Goal: Task Accomplishment & Management: Contribute content

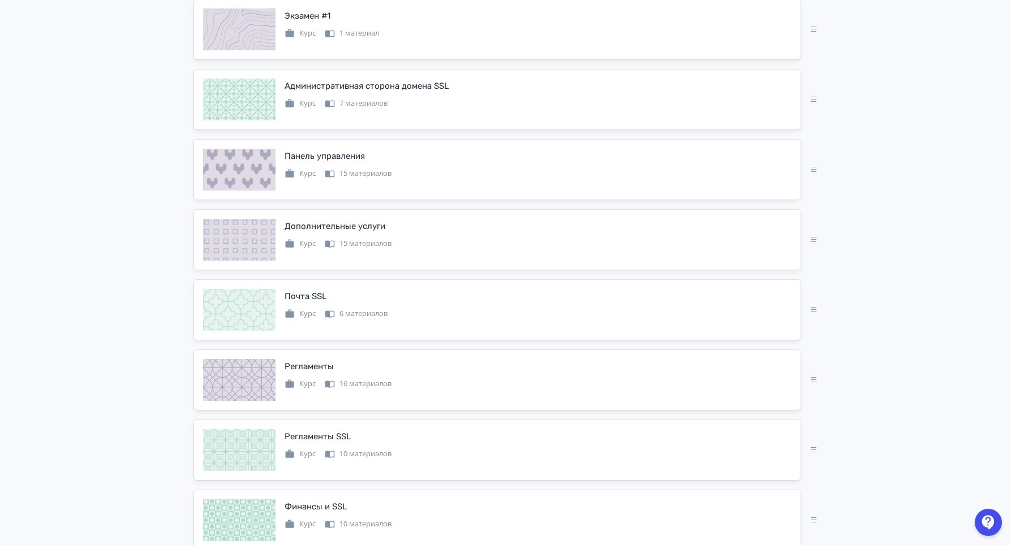
scroll to position [826, 0]
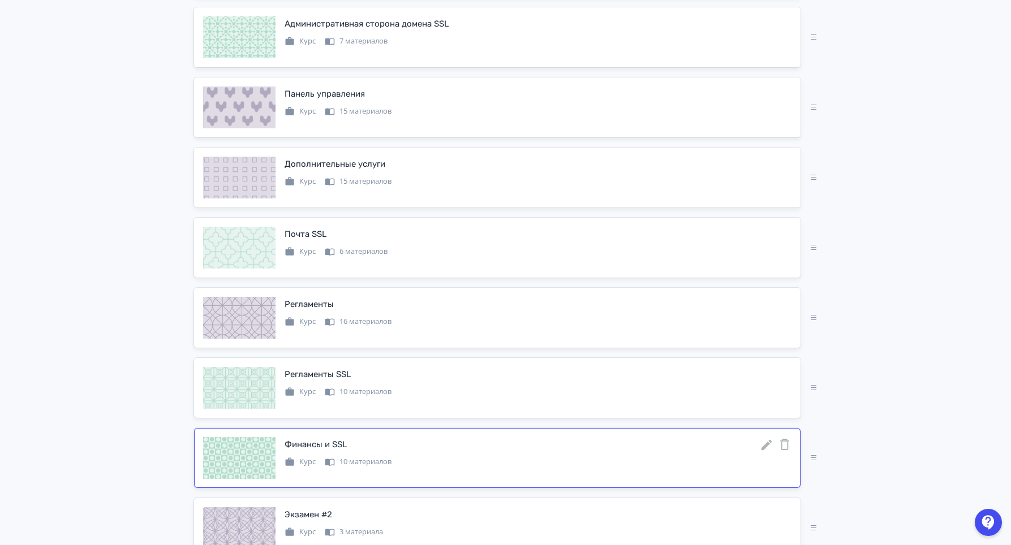
click at [767, 451] on icon at bounding box center [766, 445] width 11 height 11
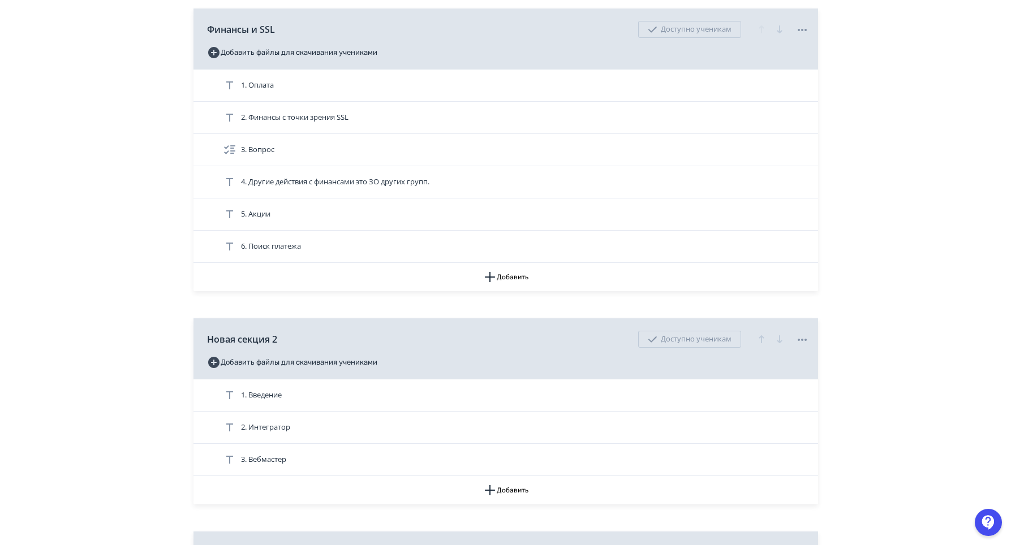
scroll to position [520, 0]
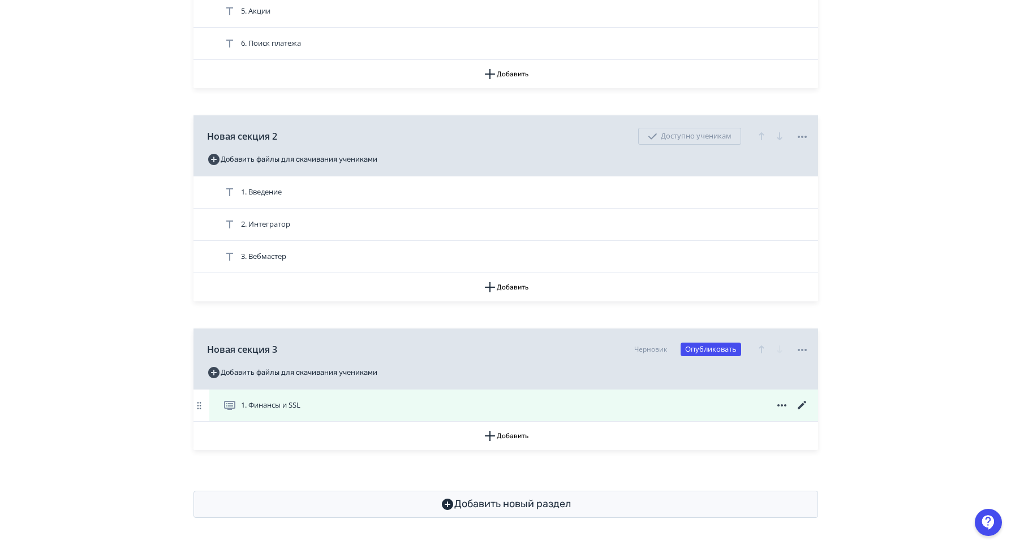
click at [799, 408] on icon at bounding box center [801, 405] width 8 height 8
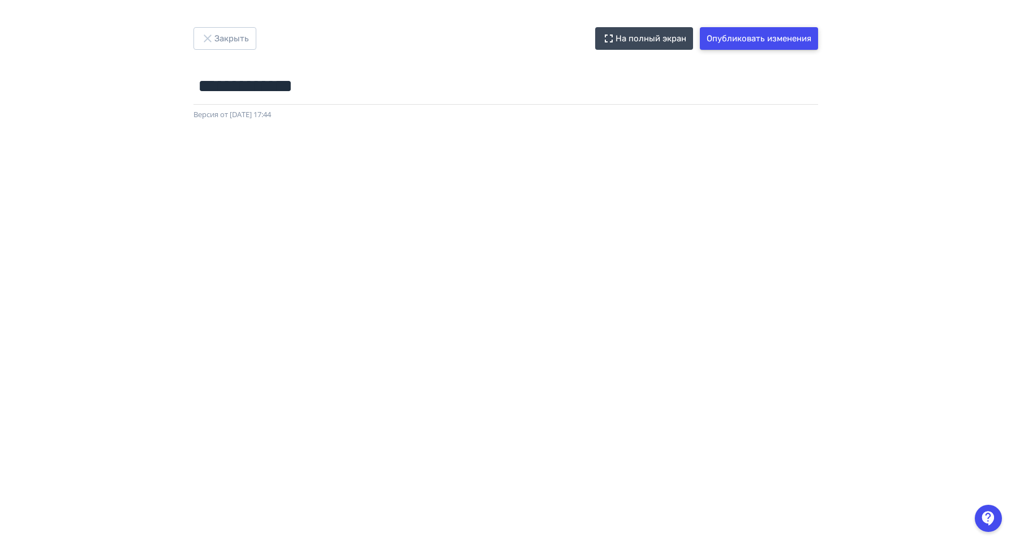
click at [784, 35] on button "Опубликовать изменения" at bounding box center [759, 38] width 118 height 23
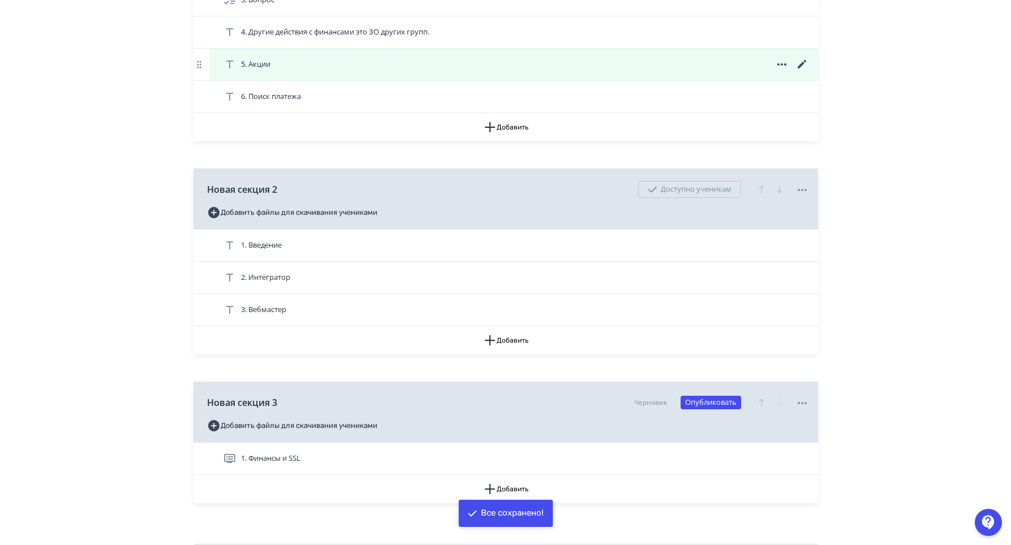
scroll to position [520, 0]
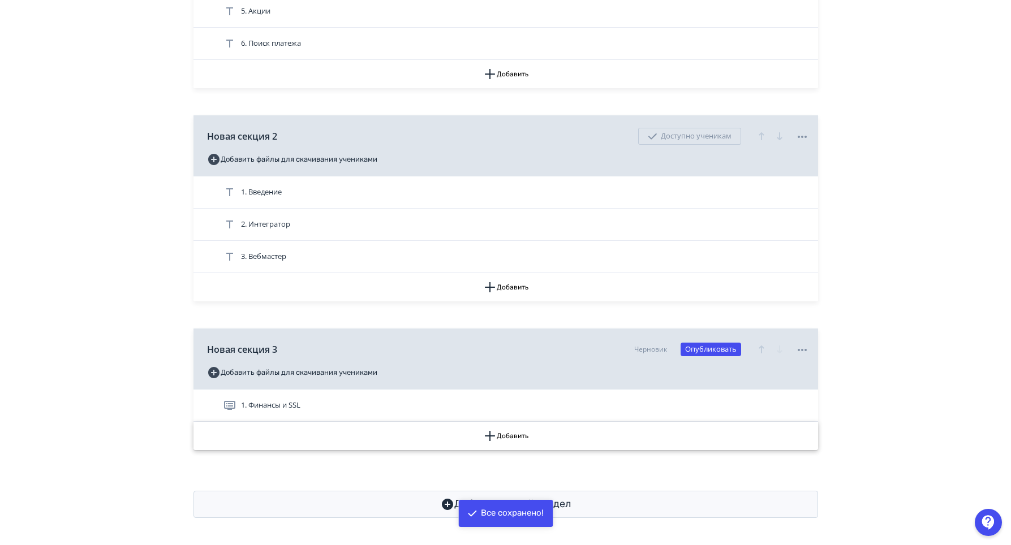
click at [597, 442] on button "Добавить" at bounding box center [505, 436] width 625 height 28
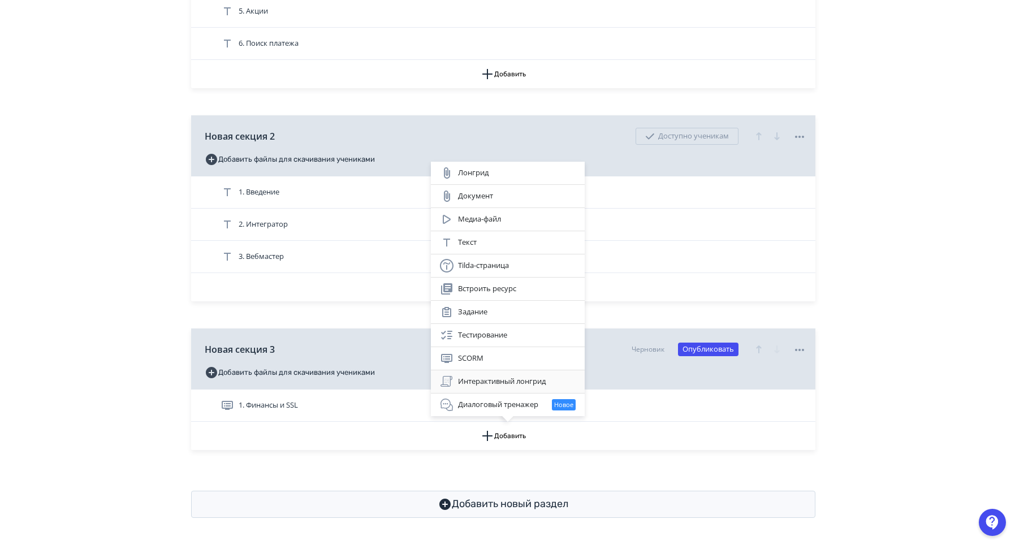
click at [491, 381] on div "Интерактивный лонгрид" at bounding box center [508, 382] width 136 height 14
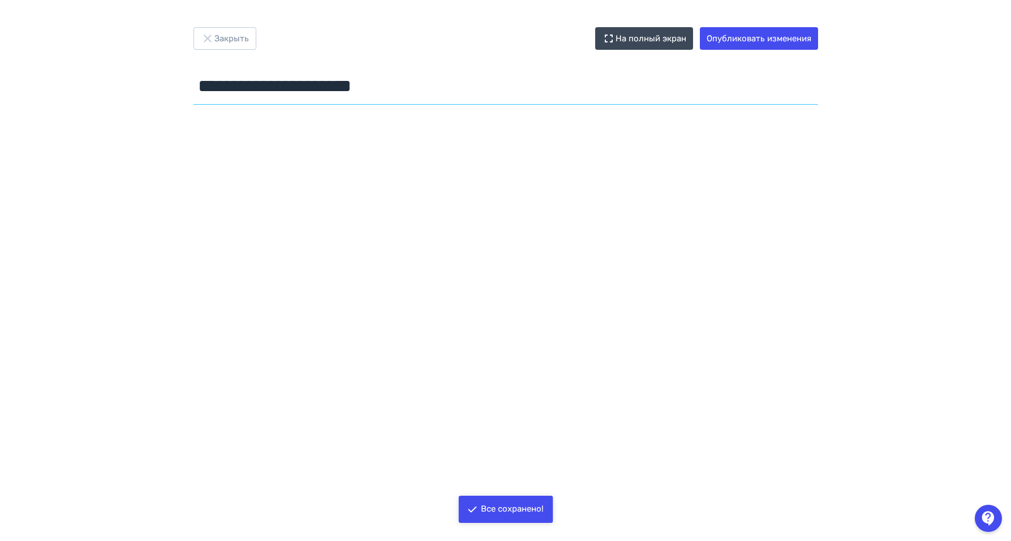
click at [337, 93] on input "**********" at bounding box center [505, 86] width 625 height 37
type input "**********"
click at [344, 100] on input "**********" at bounding box center [505, 86] width 625 height 37
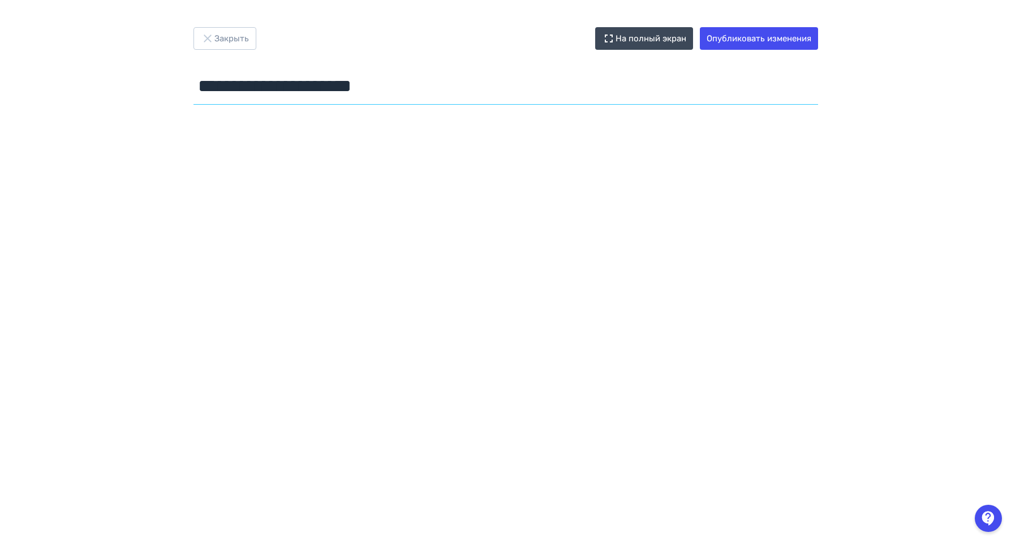
click at [344, 100] on input "**********" at bounding box center [505, 86] width 625 height 37
click at [813, 44] on button "Опубликовать изменения" at bounding box center [759, 38] width 118 height 23
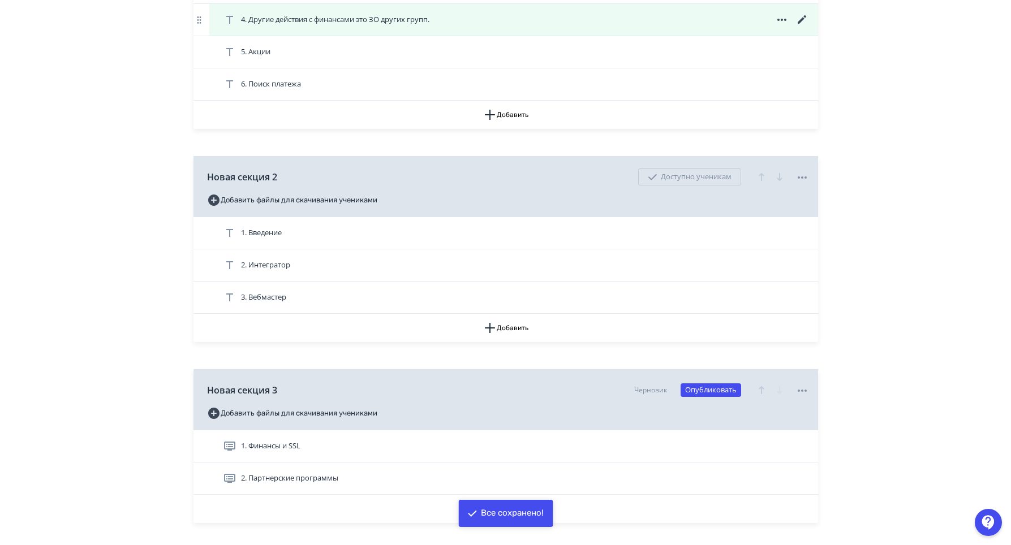
scroll to position [552, 0]
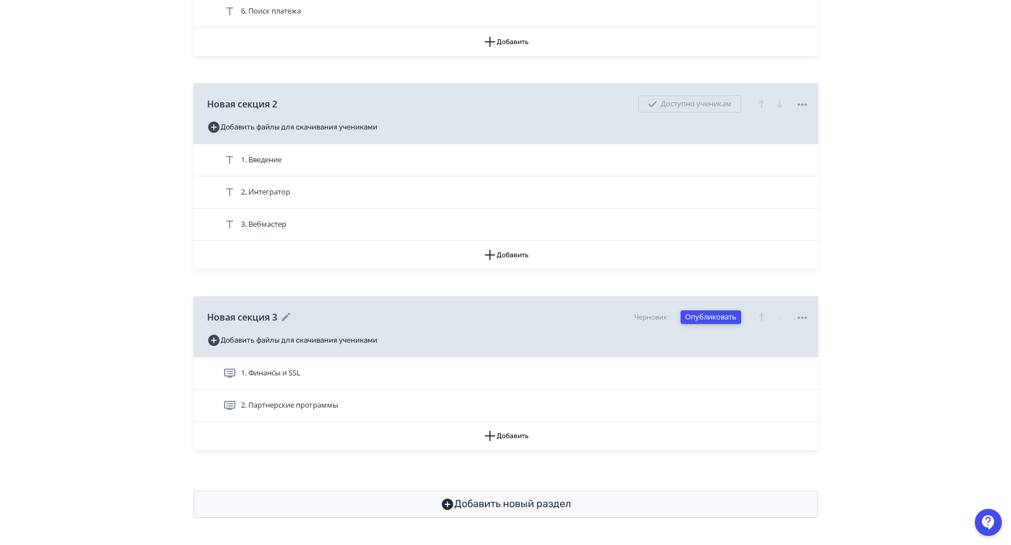
click at [713, 315] on button "Опубликовать" at bounding box center [711, 318] width 61 height 14
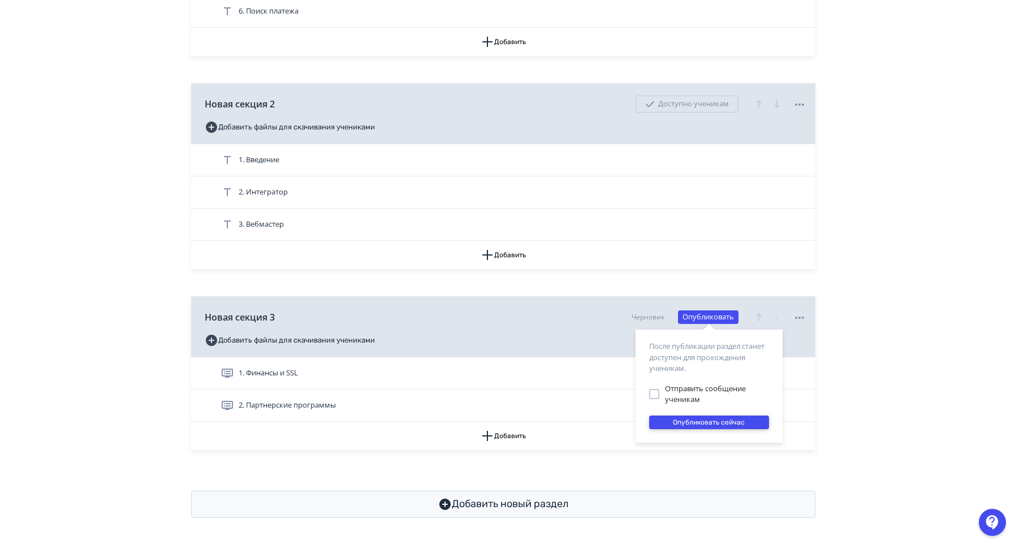
click at [713, 424] on button "Опубликовать сейчас" at bounding box center [709, 423] width 120 height 14
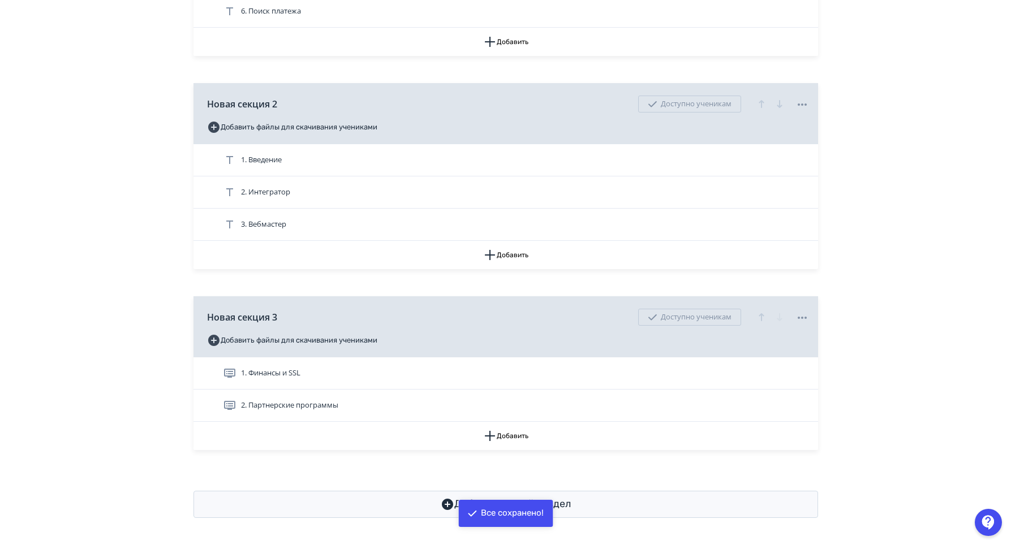
click at [552, 443] on button "Добавить" at bounding box center [505, 436] width 625 height 28
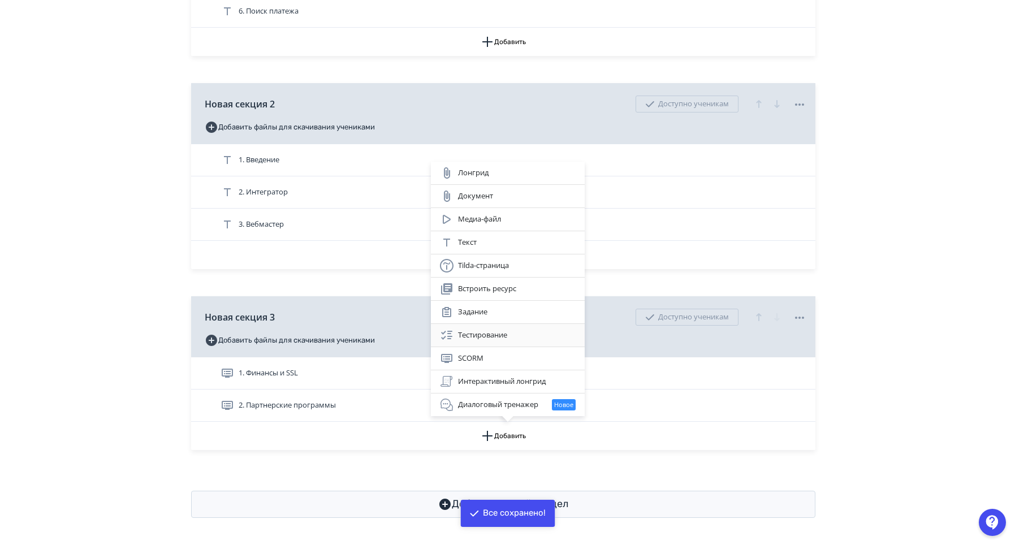
click at [489, 337] on div "Тестирование" at bounding box center [508, 336] width 136 height 14
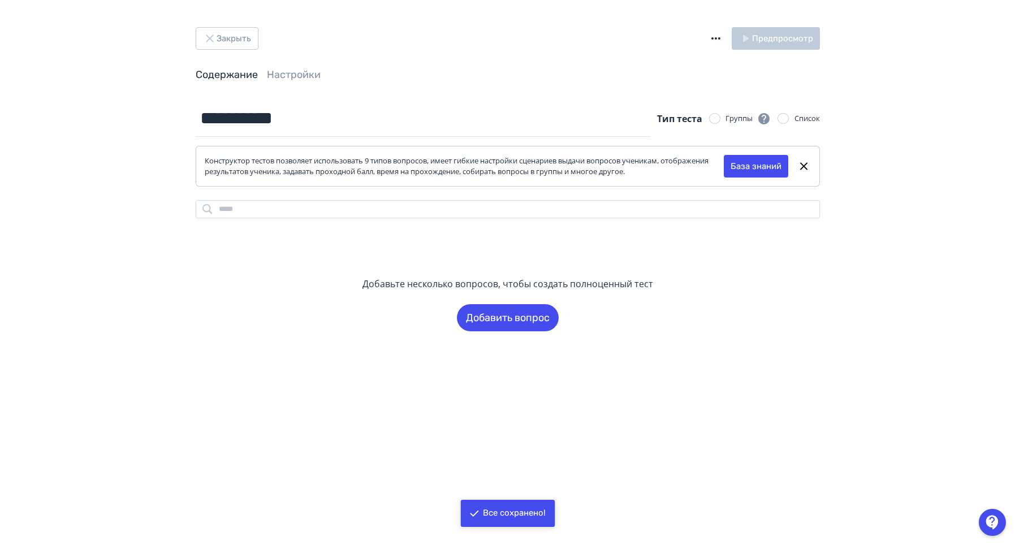
click at [714, 40] on icon "button" at bounding box center [716, 39] width 14 height 14
click at [661, 32] on div "Импорт теста в формате GIFT" at bounding box center [643, 27] width 122 height 23
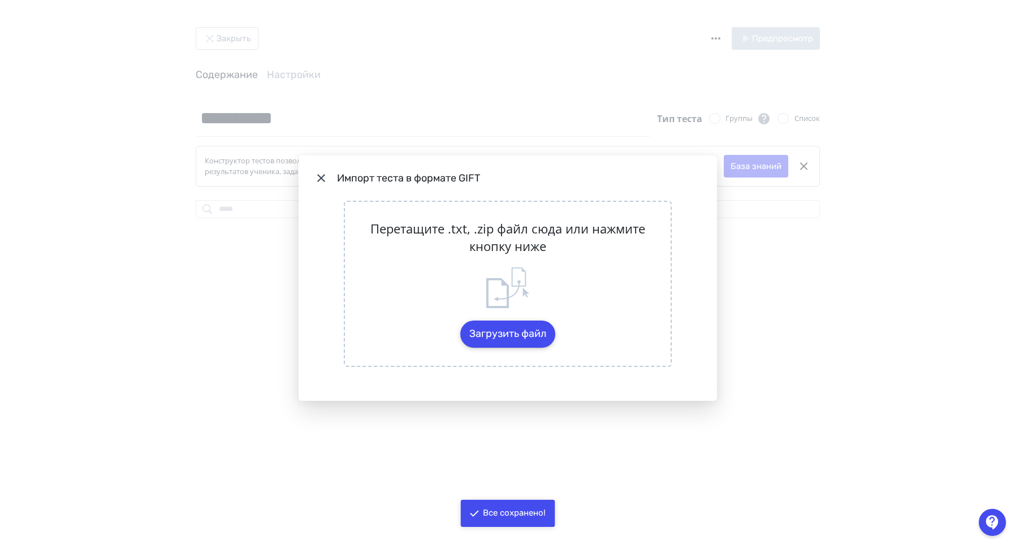
click at [462, 340] on button "Загрузить файл" at bounding box center [507, 334] width 95 height 27
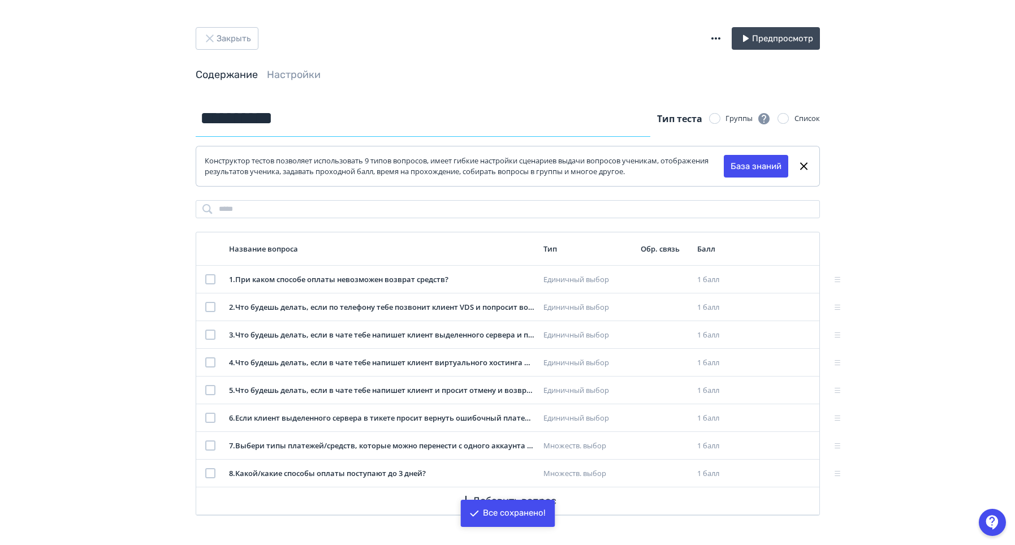
click at [329, 131] on input "**********" at bounding box center [423, 118] width 455 height 37
click at [213, 52] on header "Закрыть Предпросмотр Содержание Настройки" at bounding box center [508, 54] width 625 height 55
click at [213, 40] on icon "button" at bounding box center [210, 39] width 14 height 14
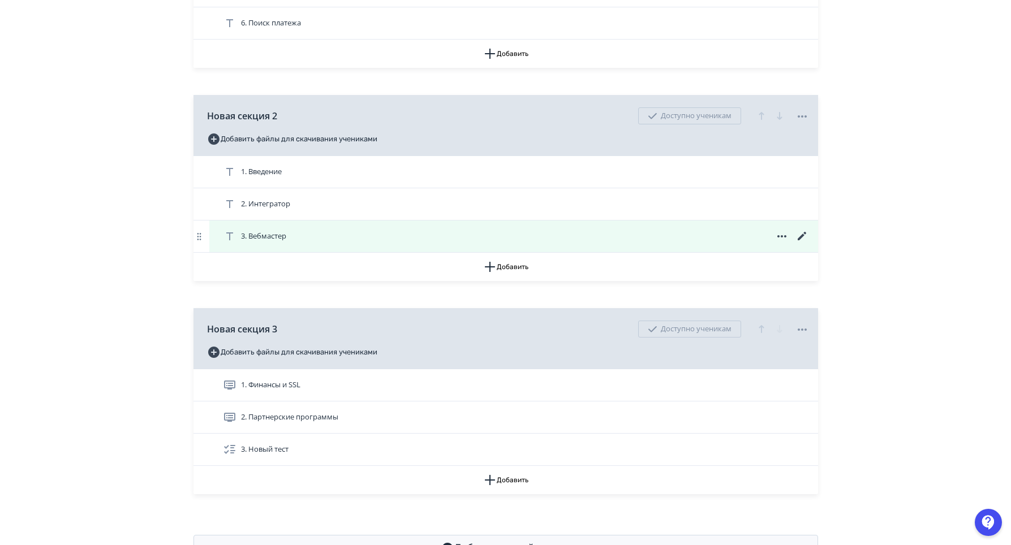
scroll to position [584, 0]
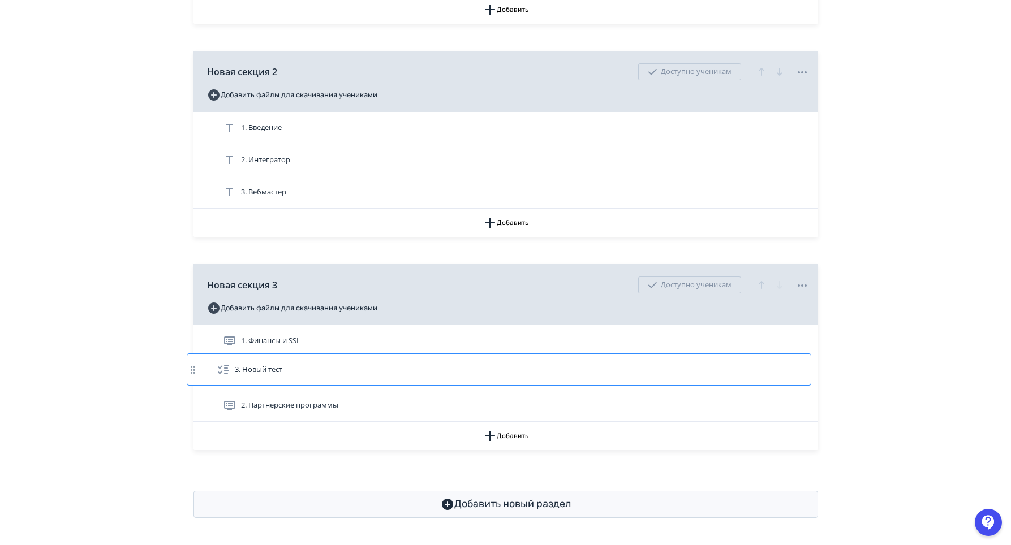
drag, startPoint x: 620, startPoint y: 414, endPoint x: 613, endPoint y: 372, distance: 42.4
click at [613, 372] on div "1. Финансы и SSL 2. Партнерские программы 3. Новый тест" at bounding box center [505, 373] width 625 height 97
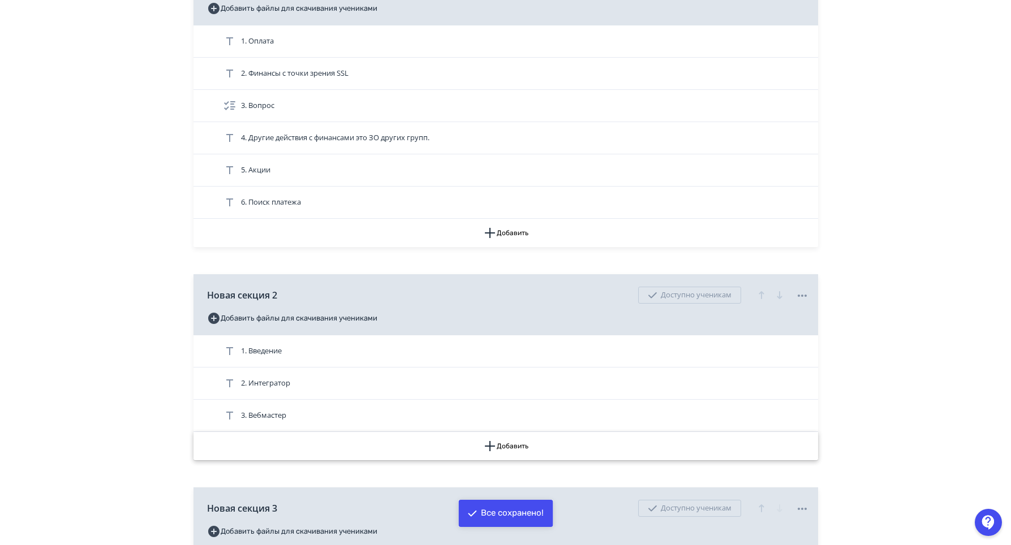
scroll to position [471, 0]
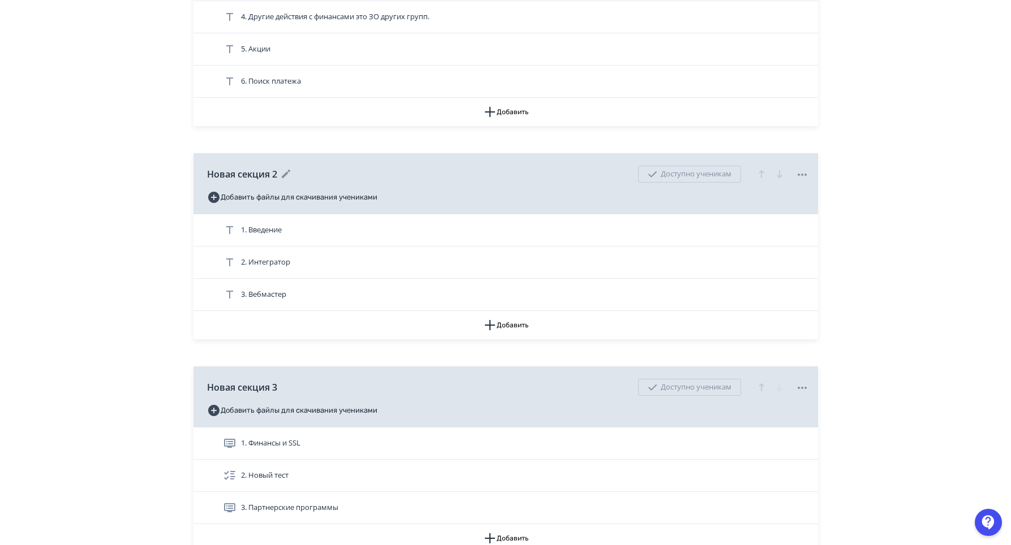
click at [671, 183] on div "Доступно ученикам" at bounding box center [689, 174] width 103 height 17
click at [802, 182] on icon at bounding box center [802, 175] width 14 height 14
click at [776, 234] on div "Снять с публикации" at bounding box center [804, 232] width 89 height 23
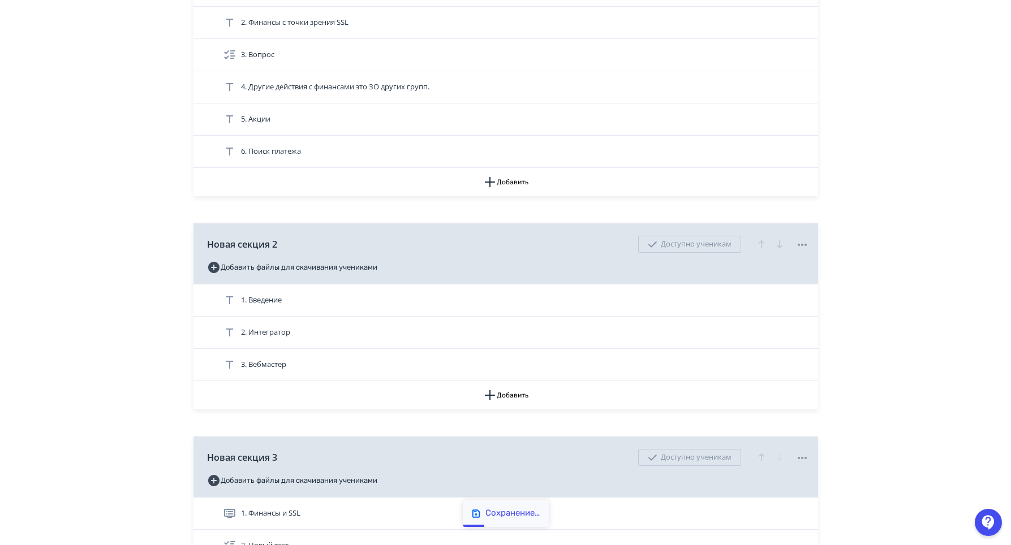
scroll to position [132, 0]
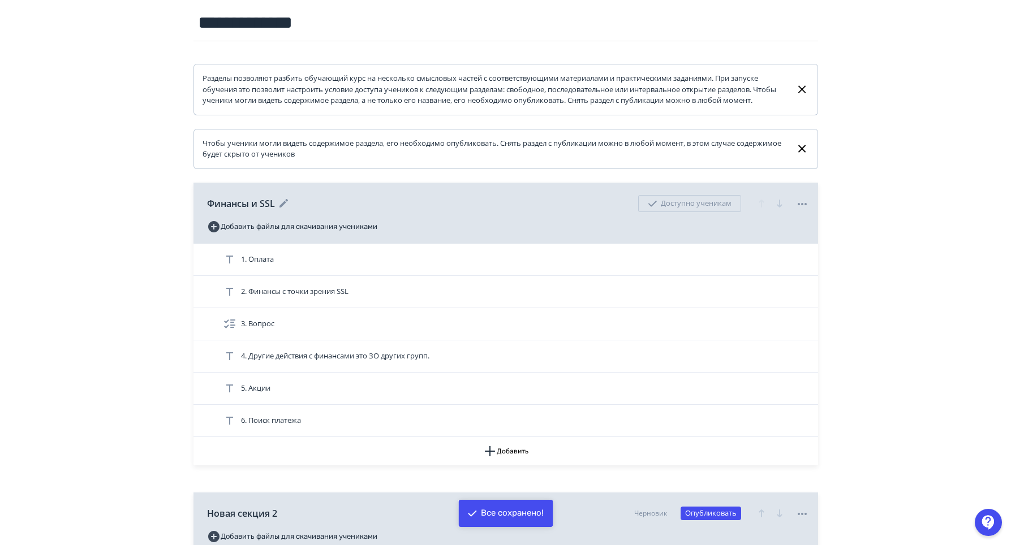
click at [806, 205] on icon at bounding box center [801, 204] width 9 height 2
click at [792, 255] on div "Снять с публикации" at bounding box center [804, 262] width 89 height 23
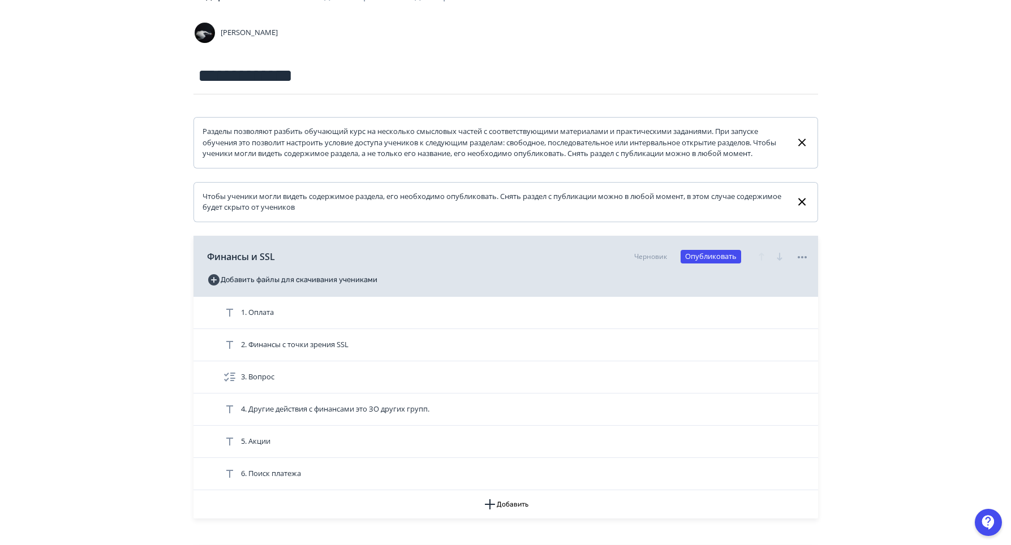
scroll to position [0, 0]
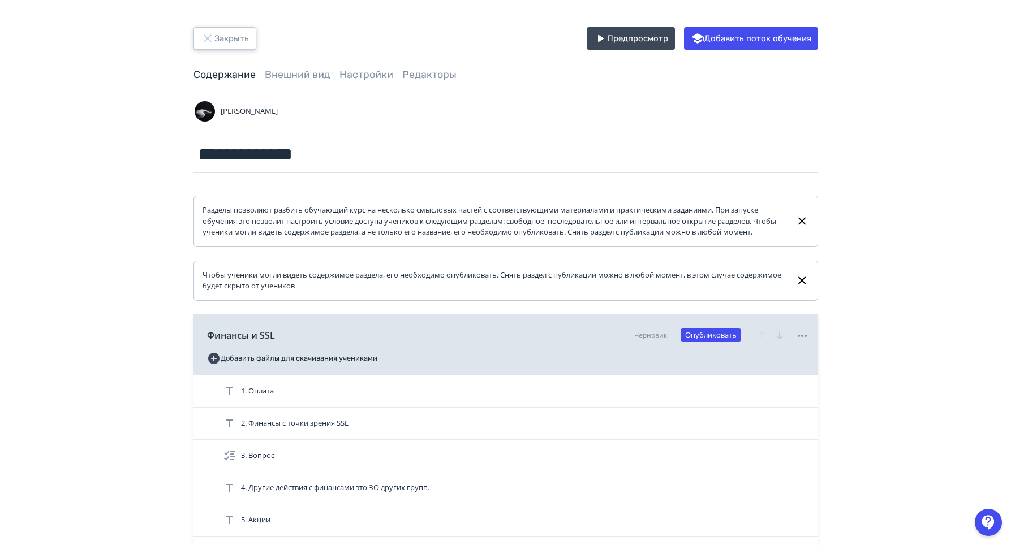
click at [234, 40] on button "Закрыть" at bounding box center [224, 38] width 63 height 23
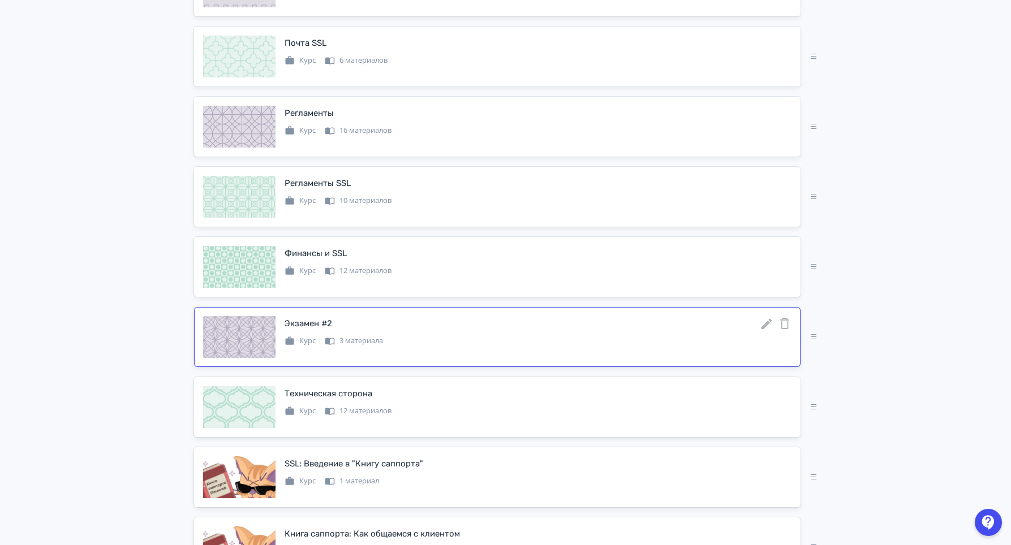
scroll to position [1018, 0]
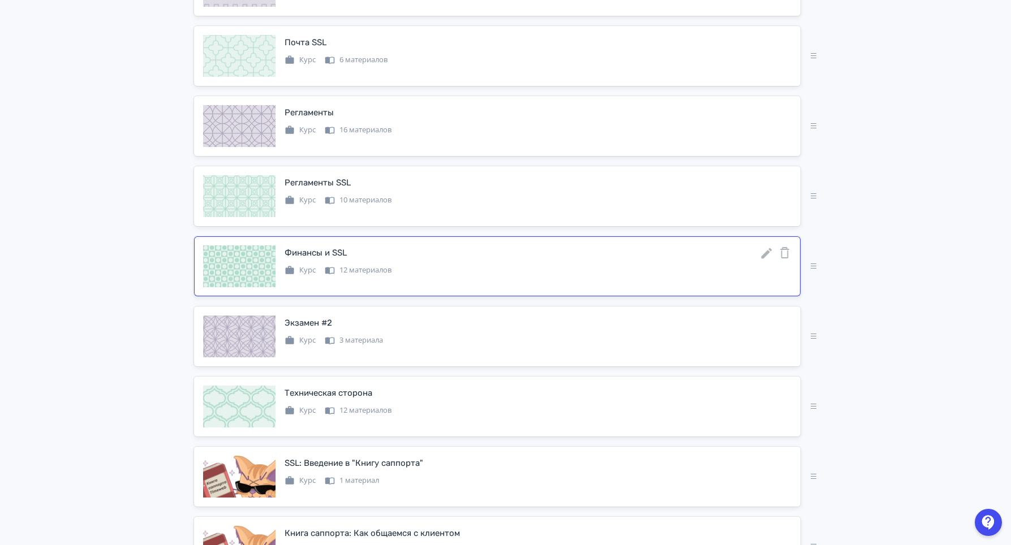
click at [765, 259] on icon at bounding box center [766, 253] width 11 height 11
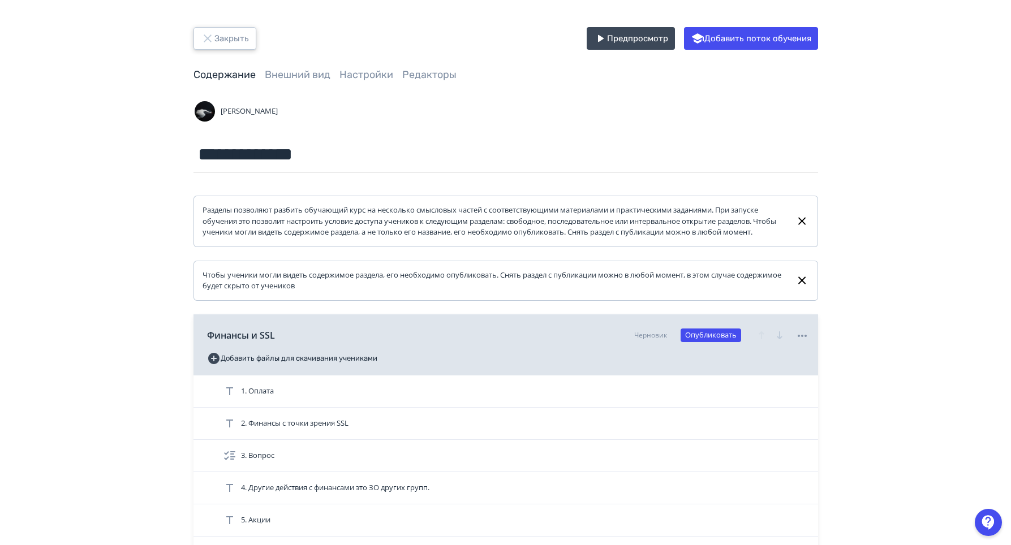
click at [235, 37] on button "Закрыть" at bounding box center [224, 38] width 63 height 23
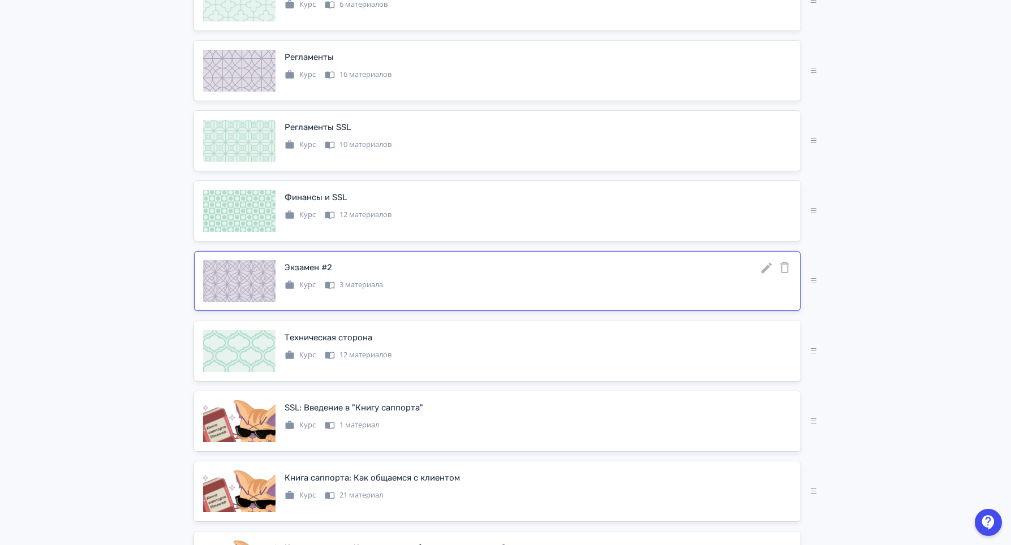
scroll to position [1075, 0]
click at [767, 273] on icon at bounding box center [766, 267] width 11 height 11
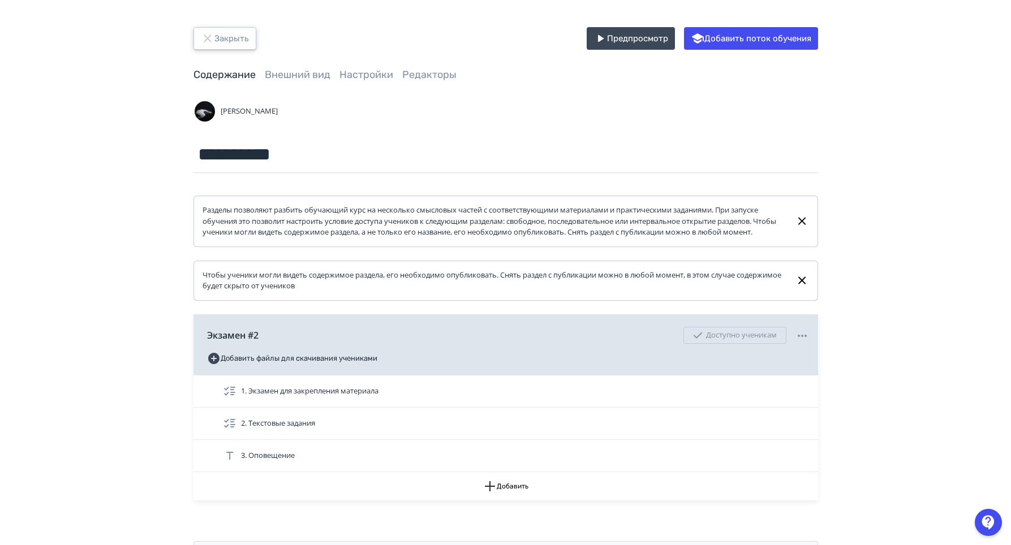
click at [228, 37] on button "Закрыть" at bounding box center [224, 38] width 63 height 23
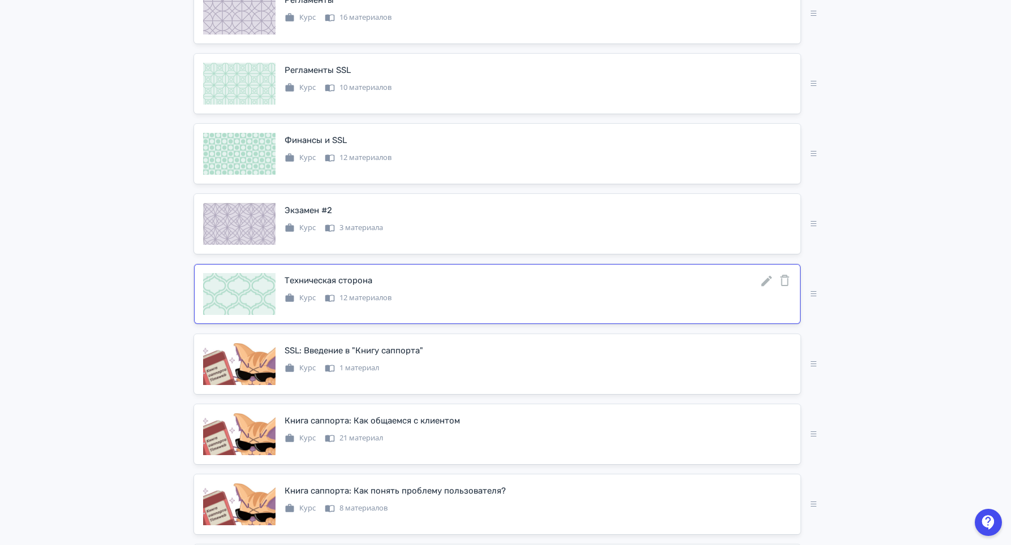
scroll to position [1131, 0]
click at [767, 287] on icon at bounding box center [767, 281] width 14 height 14
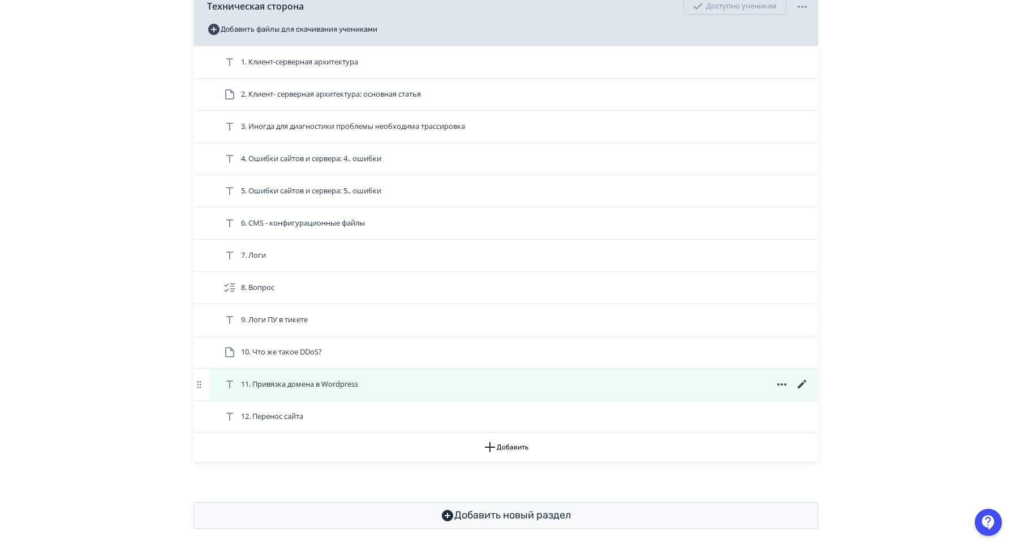
scroll to position [351, 0]
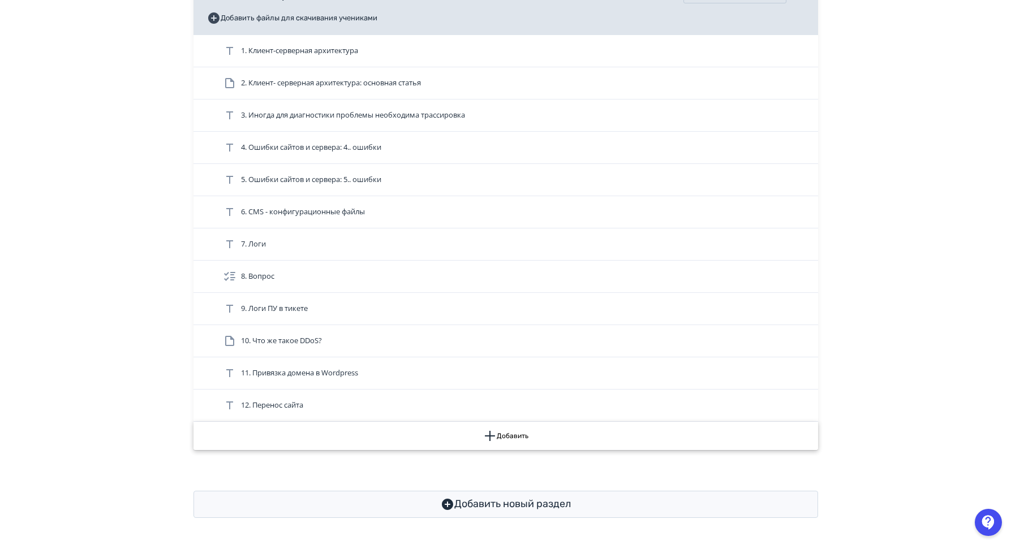
drag, startPoint x: 479, startPoint y: 433, endPoint x: 410, endPoint y: 437, distance: 69.7
click at [410, 437] on button "Добавить" at bounding box center [505, 436] width 625 height 28
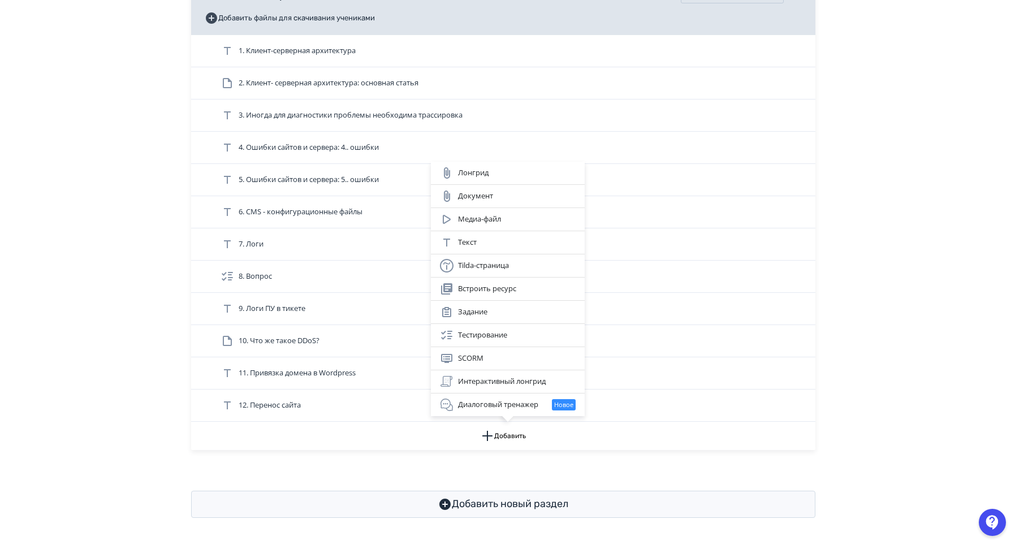
click at [561, 50] on div "Лонгрид Документ Медиа-файл Текст Tilda-страница Встроить ресурс Задание Тестир…" at bounding box center [507, 272] width 1015 height 545
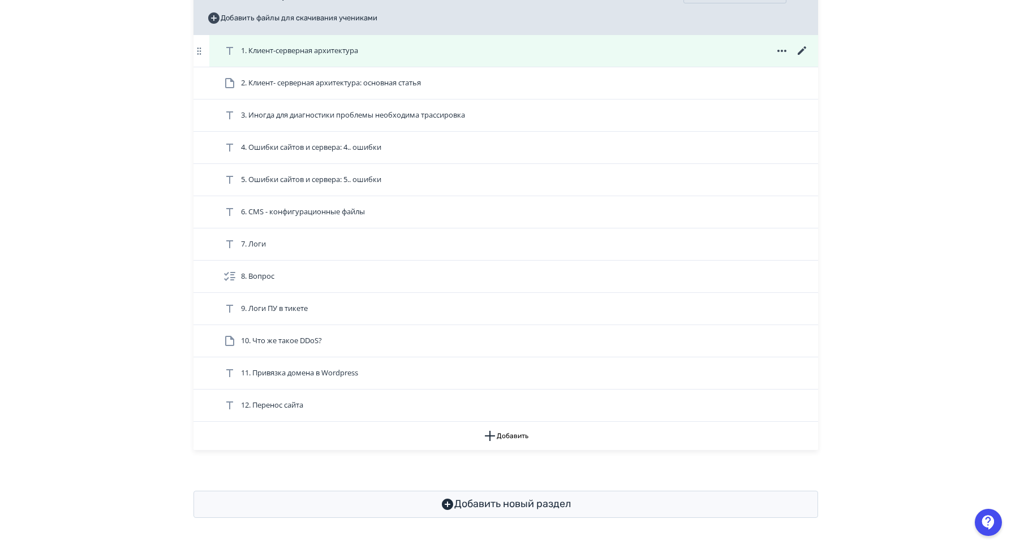
click at [462, 50] on div "1. Клиент-серверная архитектура" at bounding box center [516, 51] width 586 height 14
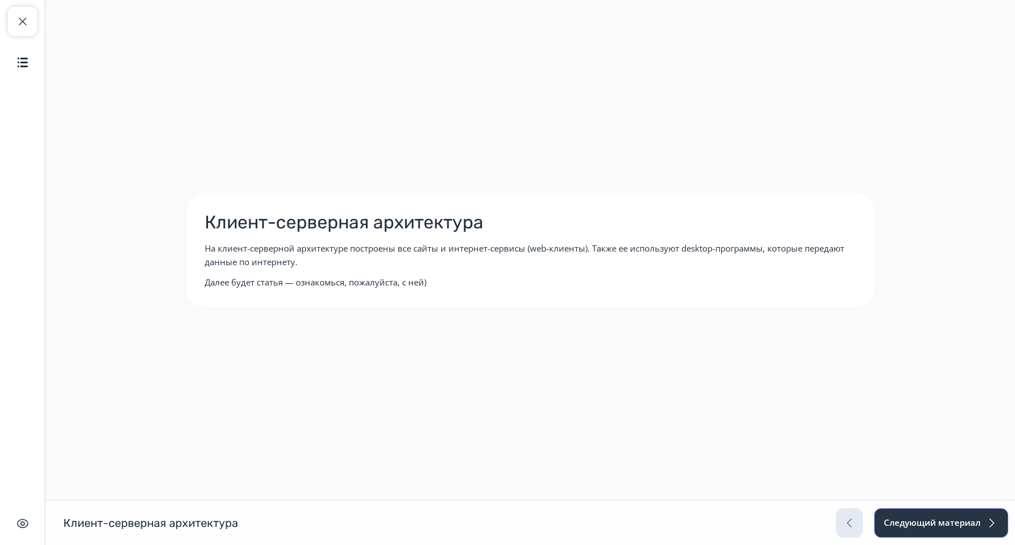
click at [954, 525] on button "Следующий материал" at bounding box center [942, 523] width 134 height 29
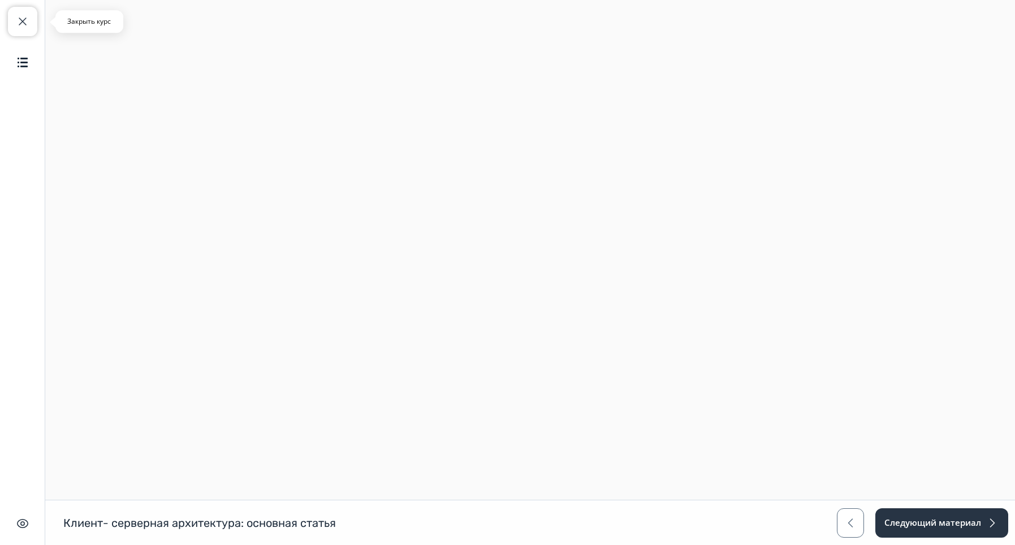
click at [15, 18] on button "Закрыть курс" at bounding box center [22, 21] width 29 height 29
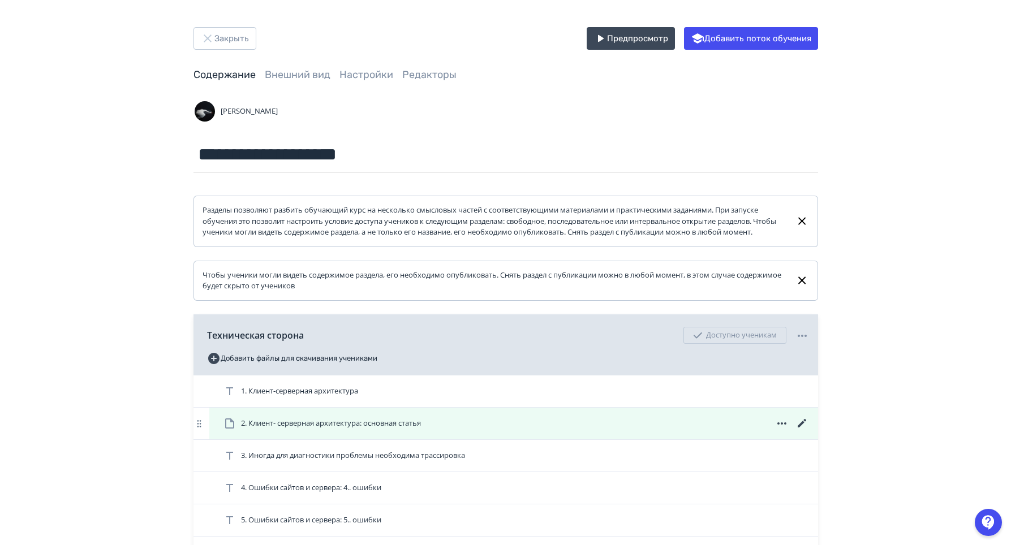
click at [800, 428] on icon at bounding box center [801, 423] width 8 height 8
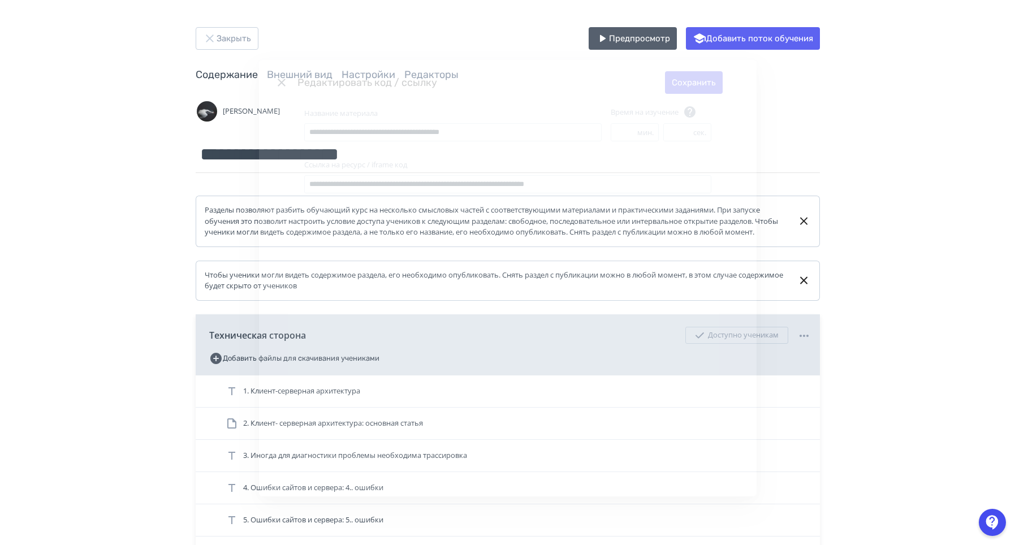
click at [563, 195] on div "**********" at bounding box center [508, 300] width 498 height 391
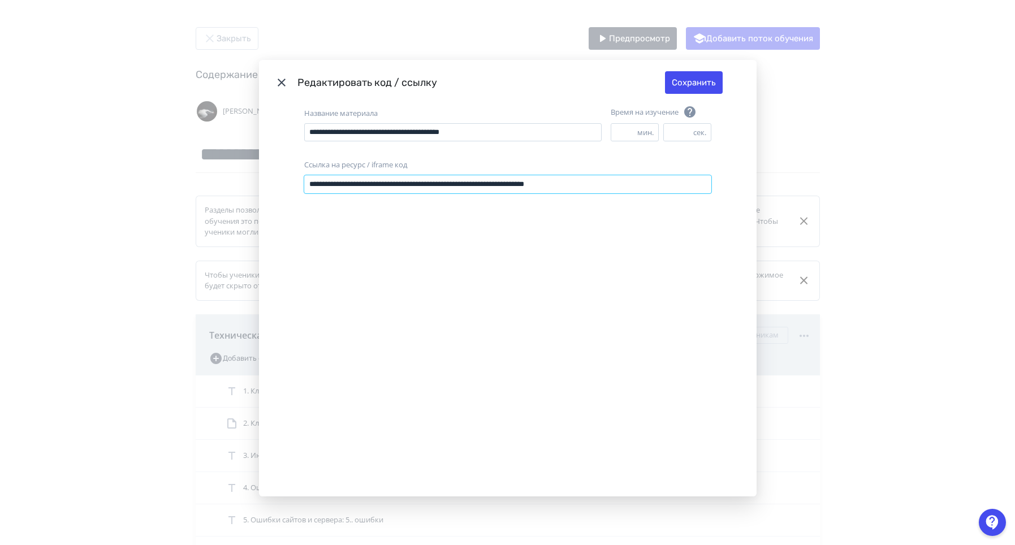
click at [562, 187] on input "**********" at bounding box center [507, 184] width 407 height 18
click at [501, 180] on input "**********" at bounding box center [507, 184] width 407 height 18
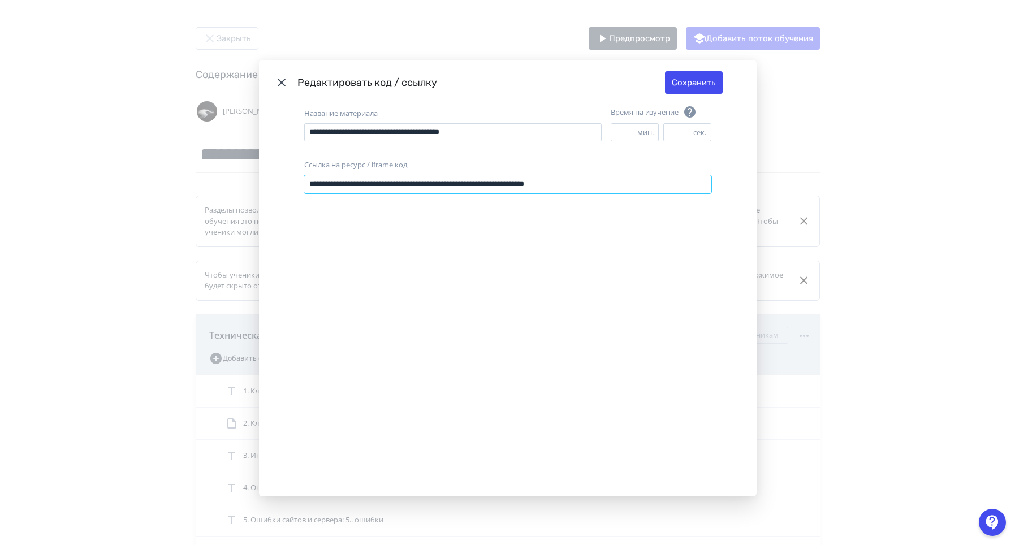
click at [501, 180] on input "**********" at bounding box center [507, 184] width 407 height 18
paste input "**********"
type input "**********"
click at [697, 83] on button "Сохранить" at bounding box center [694, 82] width 58 height 23
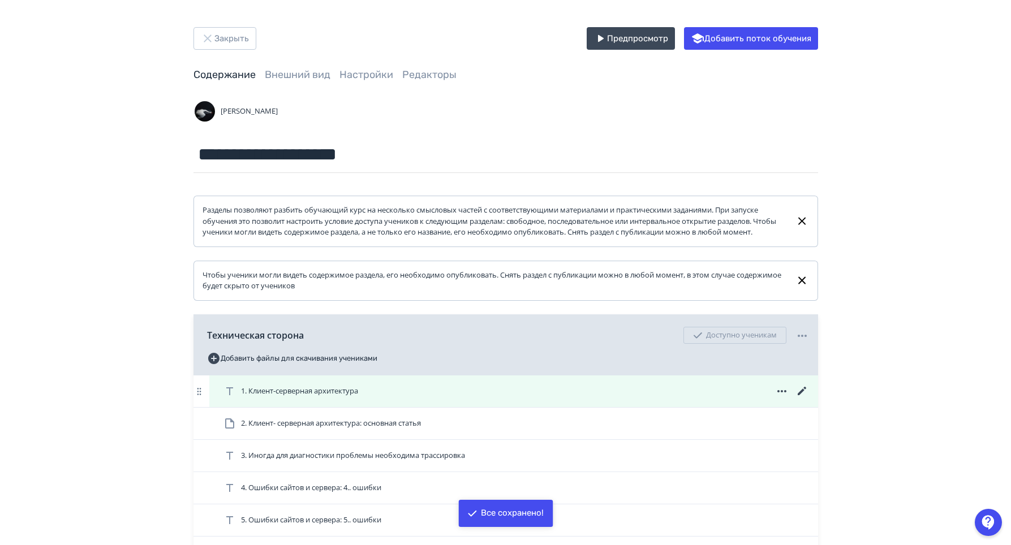
click at [308, 407] on div "1. Клиент-серверная архитектура" at bounding box center [513, 392] width 609 height 32
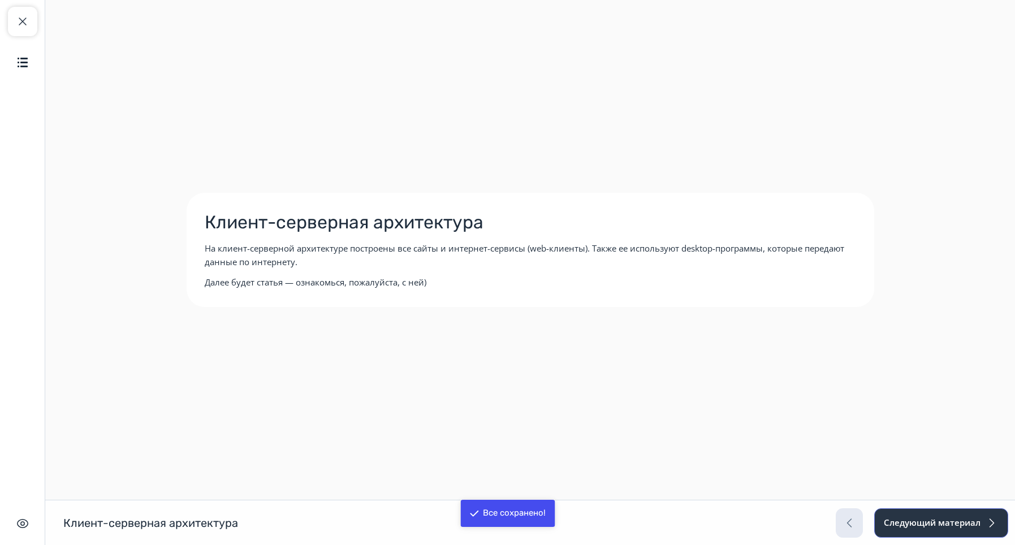
click at [933, 522] on button "Следующий материал" at bounding box center [942, 523] width 134 height 29
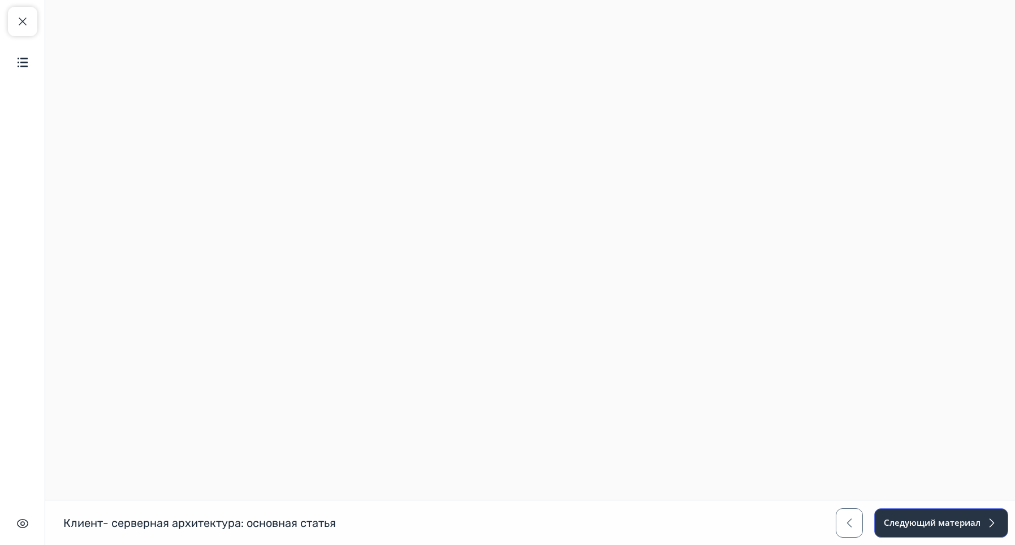
click at [933, 522] on button "Следующий материал" at bounding box center [942, 523] width 134 height 29
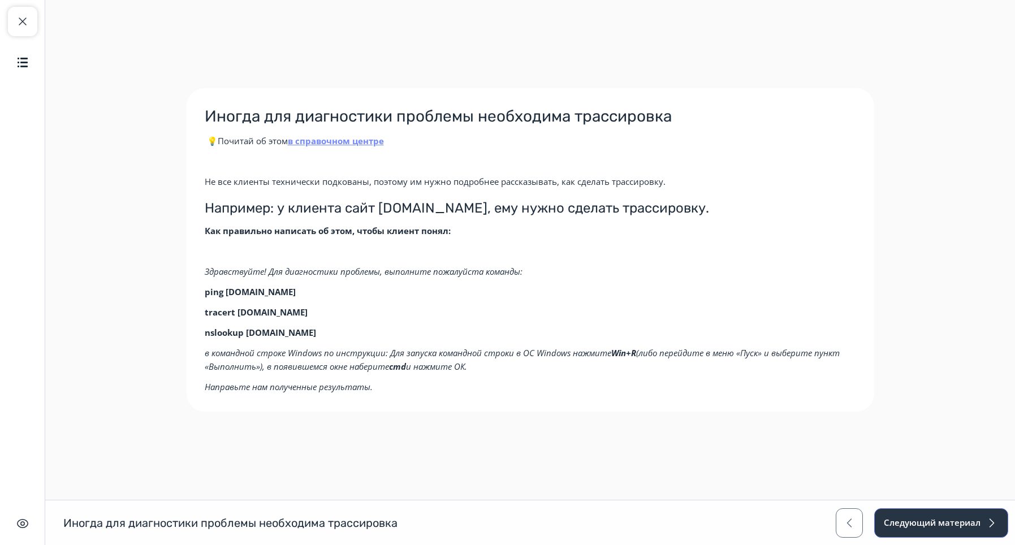
click at [933, 522] on button "Следующий материал" at bounding box center [942, 523] width 134 height 29
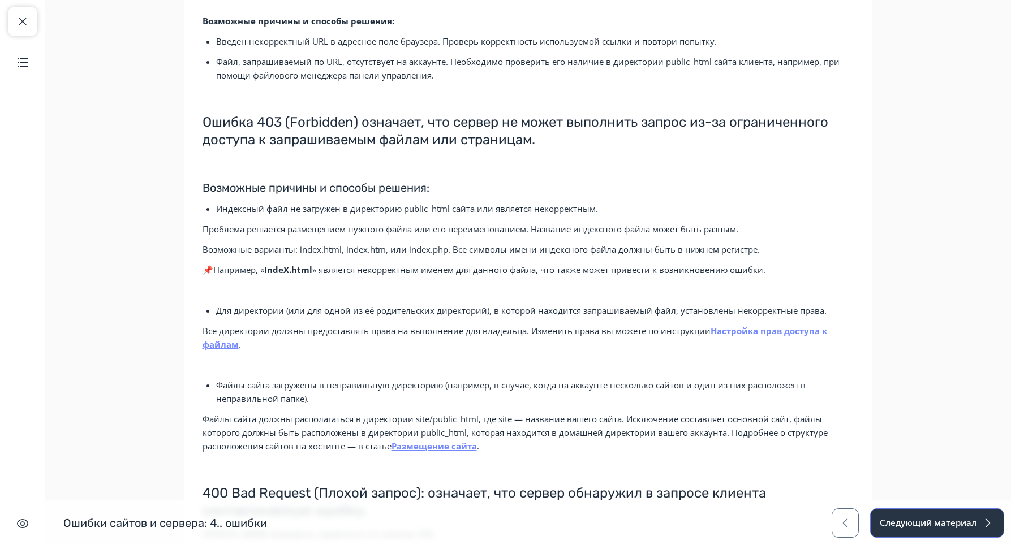
scroll to position [226, 0]
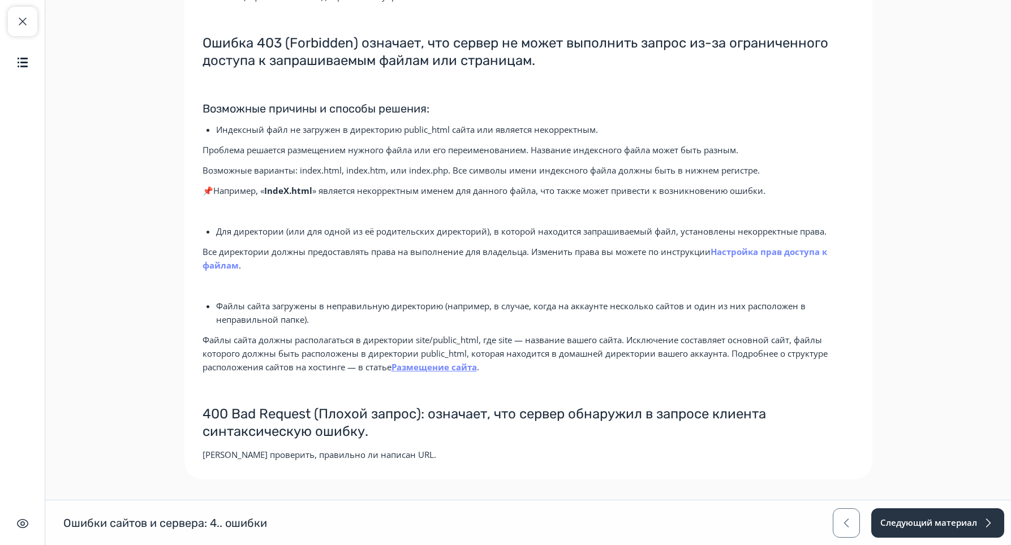
click at [771, 247] on b "Настройка прав доступа к файлам" at bounding box center [515, 258] width 625 height 25
click at [451, 371] on b "Размещение сайта" at bounding box center [433, 366] width 85 height 11
click at [920, 513] on button "Следующий материал" at bounding box center [937, 523] width 134 height 29
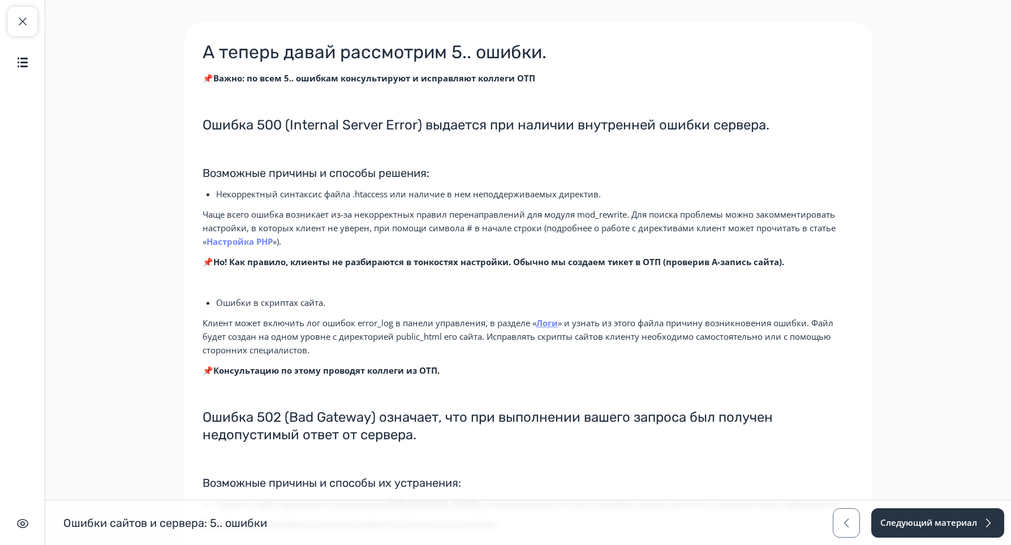
click at [259, 238] on b "Настройка PHP" at bounding box center [239, 241] width 66 height 11
click at [546, 324] on b "Логи" at bounding box center [546, 322] width 21 height 11
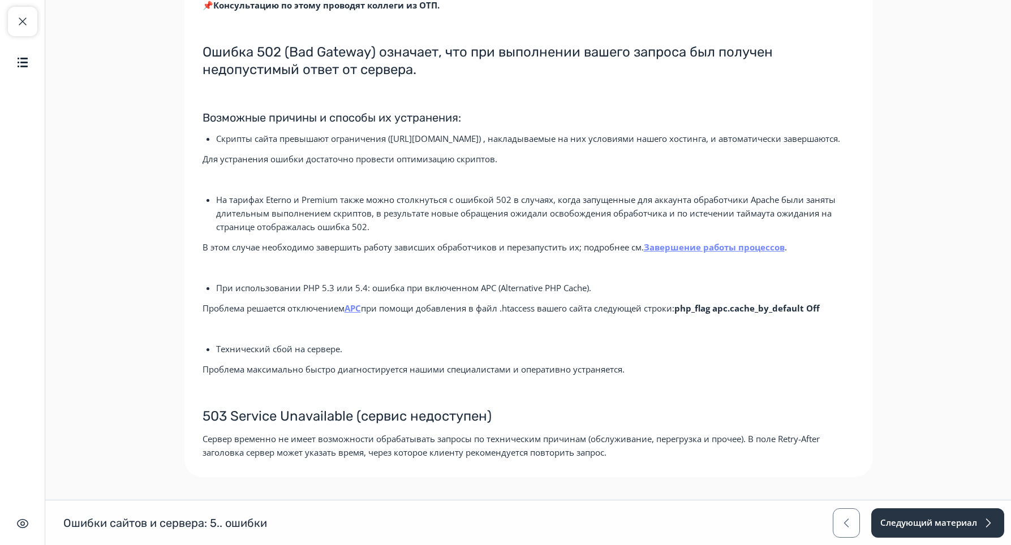
scroll to position [379, 0]
click at [929, 509] on button "Следующий материал" at bounding box center [937, 523] width 134 height 29
